Goal: Find specific page/section: Find specific page/section

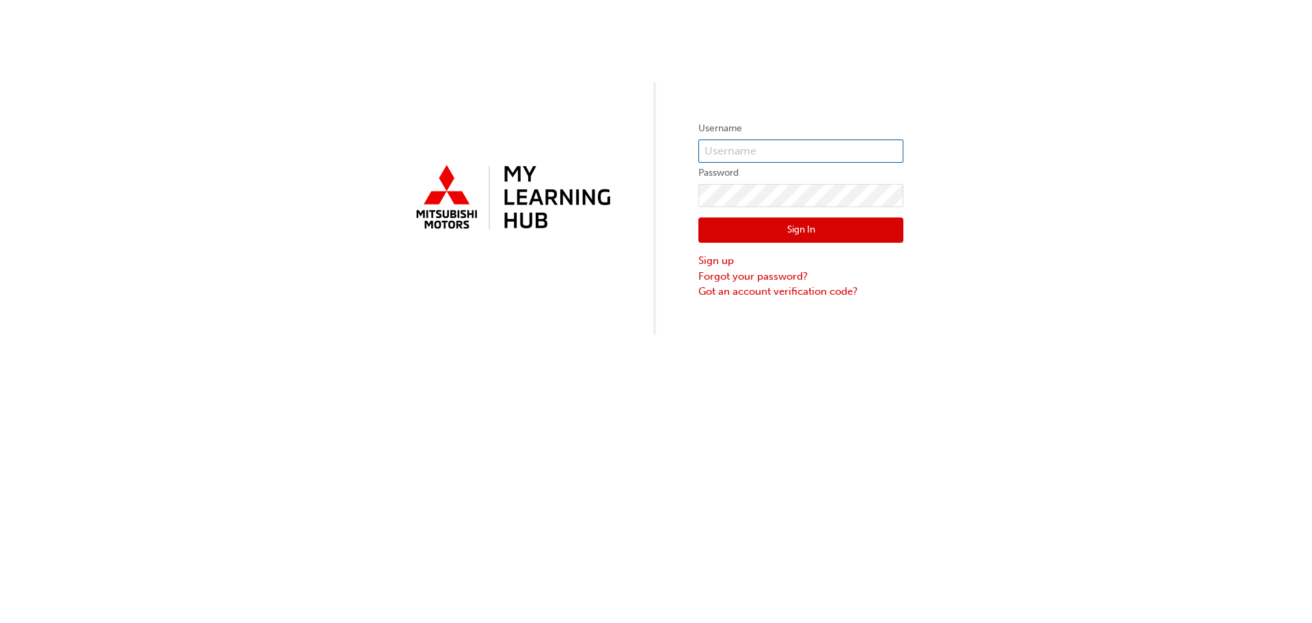
click at [802, 150] on input "text" at bounding box center [801, 150] width 205 height 23
type input "[EMAIL_ADDRESS][DOMAIN_NAME]"
click at [799, 228] on button "Sign In" at bounding box center [801, 230] width 205 height 26
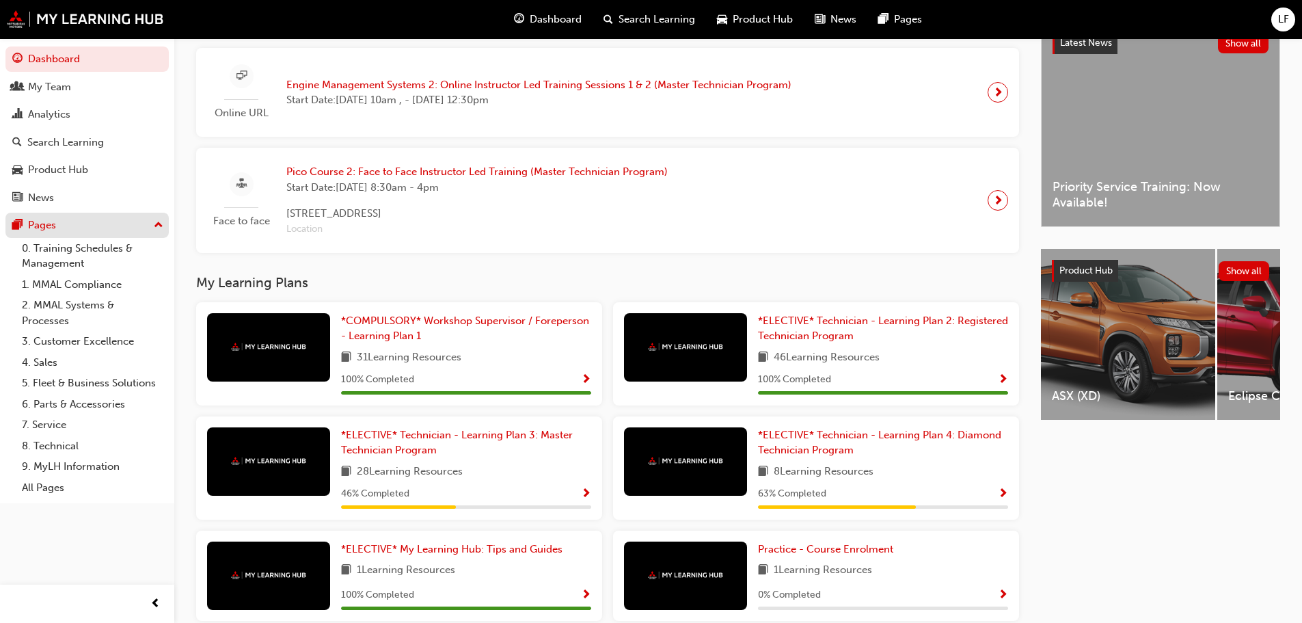
scroll to position [261, 0]
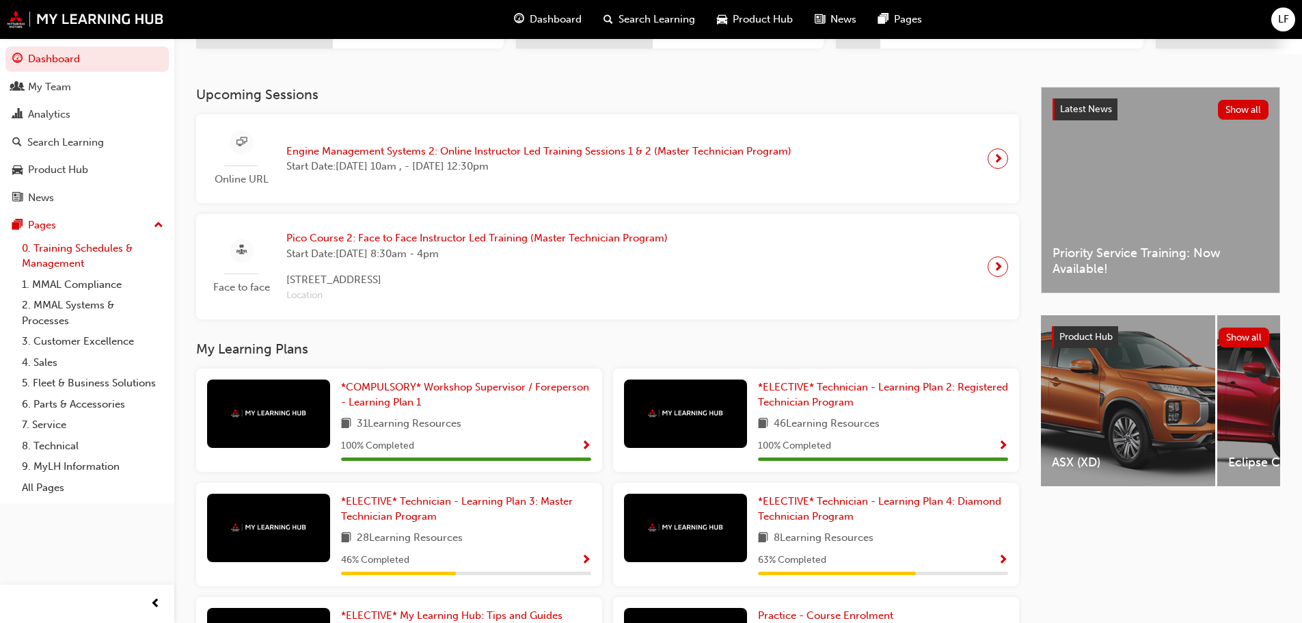
click at [84, 253] on link "0. Training Schedules & Management" at bounding box center [92, 256] width 152 height 36
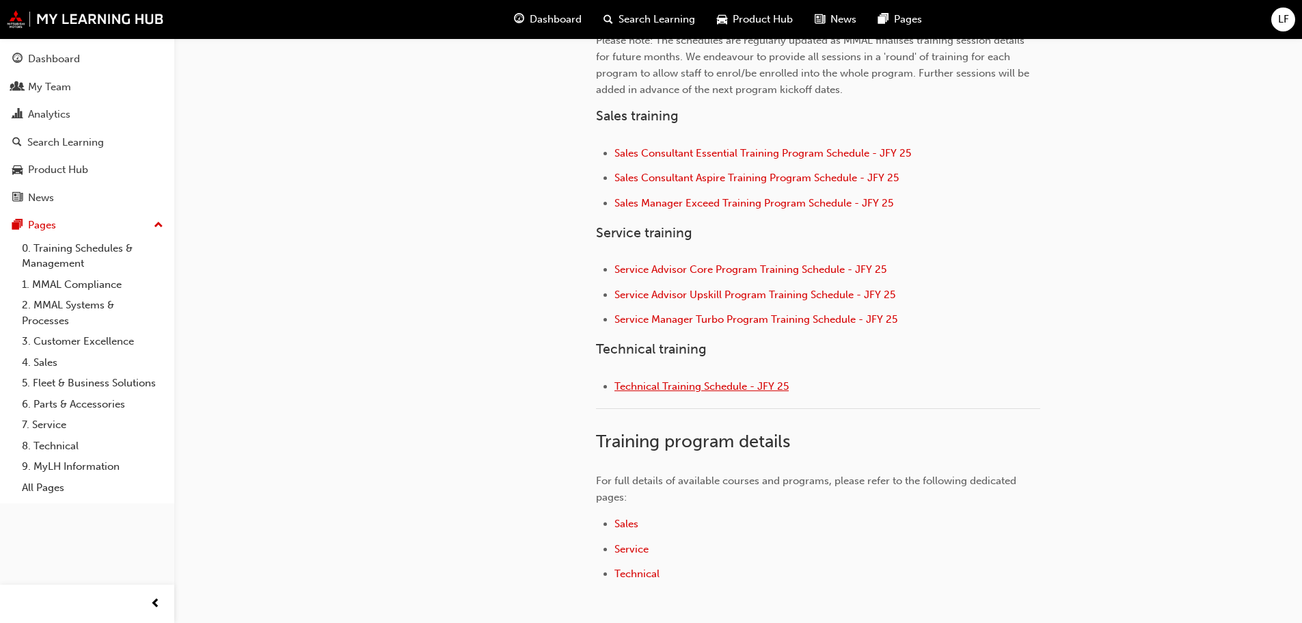
scroll to position [608, 0]
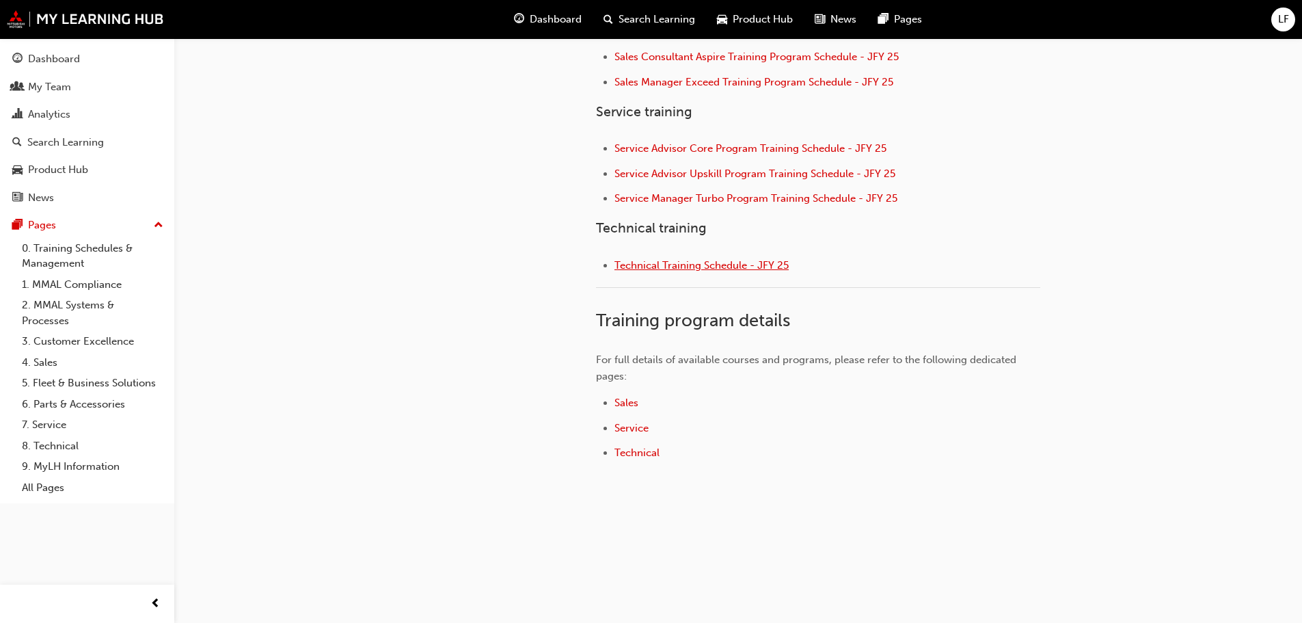
click at [661, 263] on span "Technical Training Schedule - JFY 25" at bounding box center [701, 265] width 174 height 12
